Goal: Find specific page/section: Find specific page/section

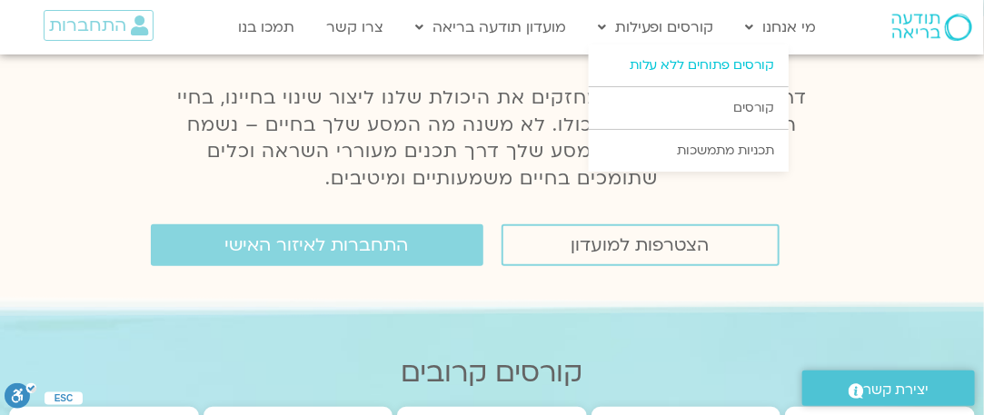
scroll to position [202, 0]
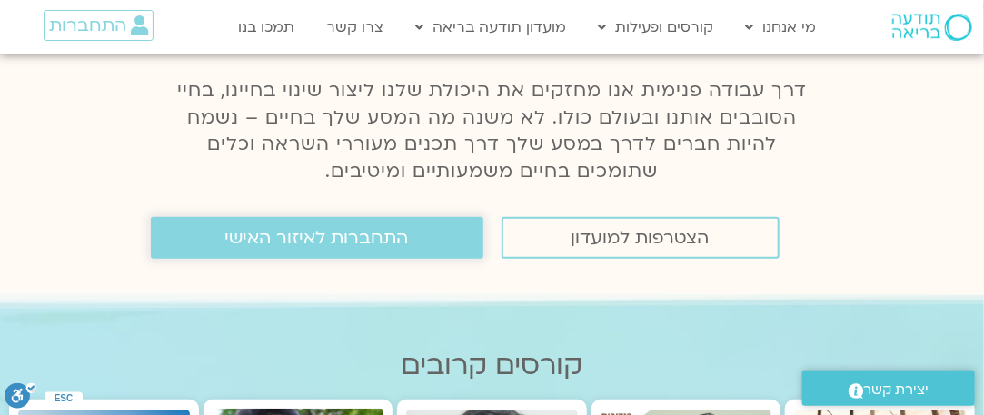
click at [375, 230] on span "התחברות לאיזור האישי" at bounding box center [317, 238] width 184 height 20
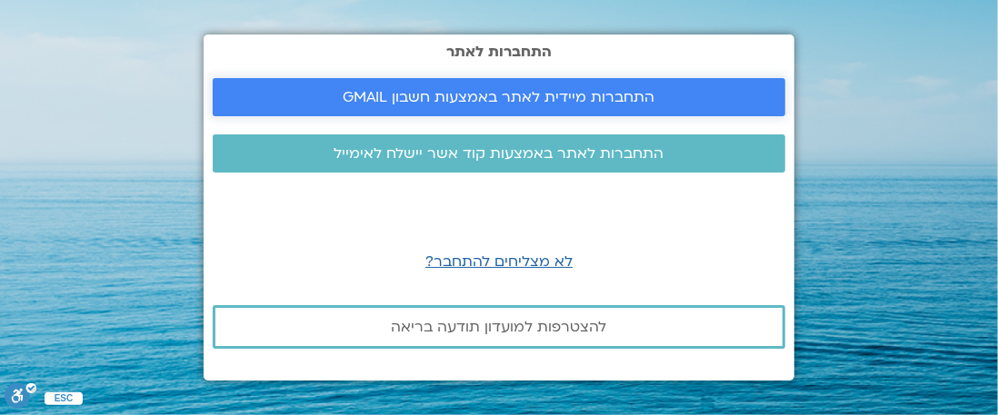
click at [568, 102] on span "התחברות מיידית לאתר באמצעות חשבון GMAIL" at bounding box center [499, 97] width 312 height 16
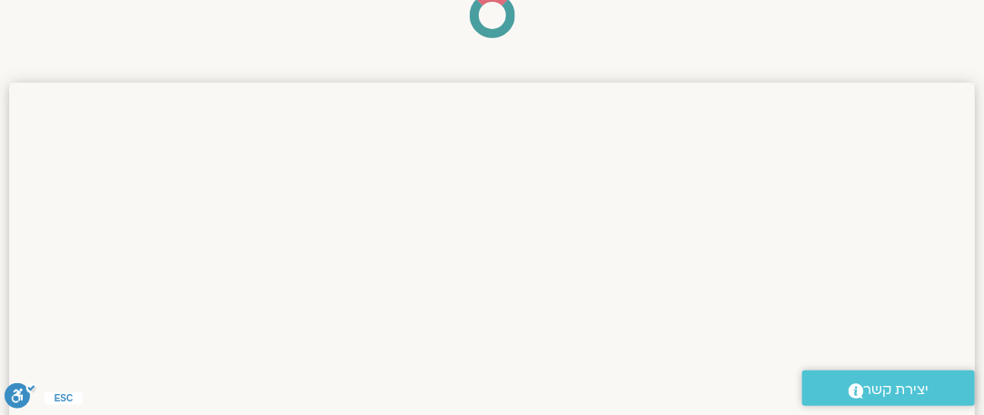
scroll to position [210, 0]
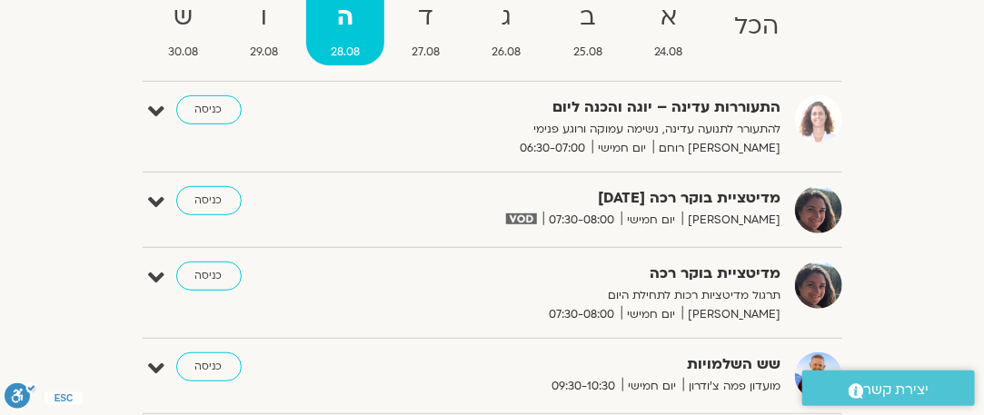
click at [739, 283] on strong "מדיטציית בוקר רכה" at bounding box center [586, 274] width 391 height 25
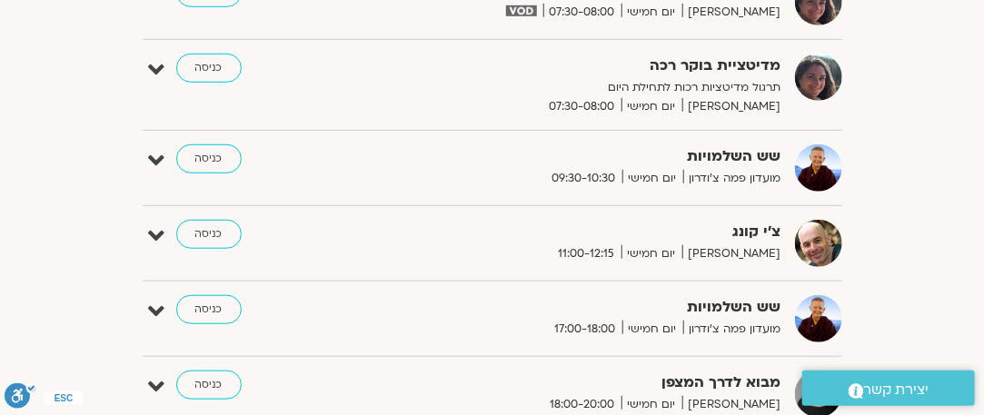
scroll to position [419, 0]
click at [837, 222] on div "צ'י קונג [PERSON_NAME] יום חמישי 11:00-12:15 כניסה" at bounding box center [506, 242] width 672 height 47
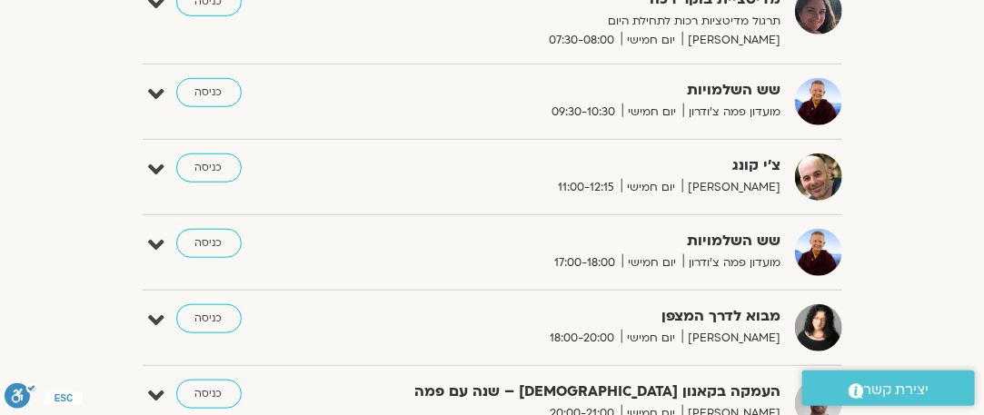
scroll to position [481, 0]
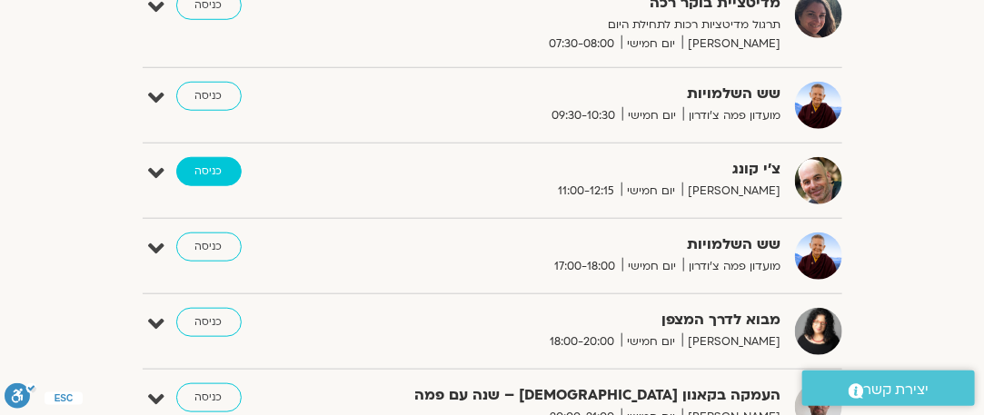
click at [216, 175] on link "כניסה" at bounding box center [208, 171] width 65 height 29
